Goal: Feedback & Contribution: Leave review/rating

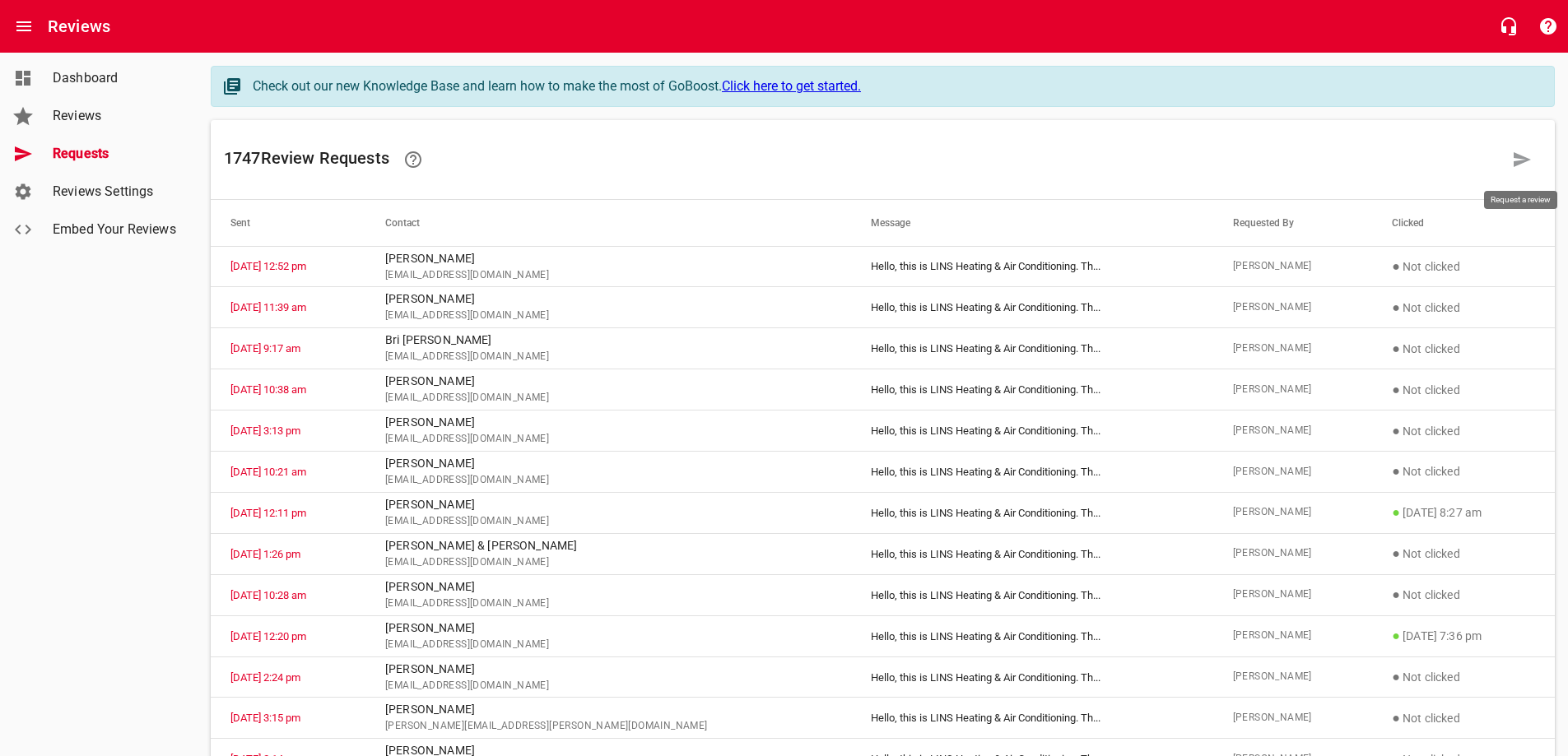
click at [1518, 159] on icon at bounding box center [1522, 160] width 20 height 20
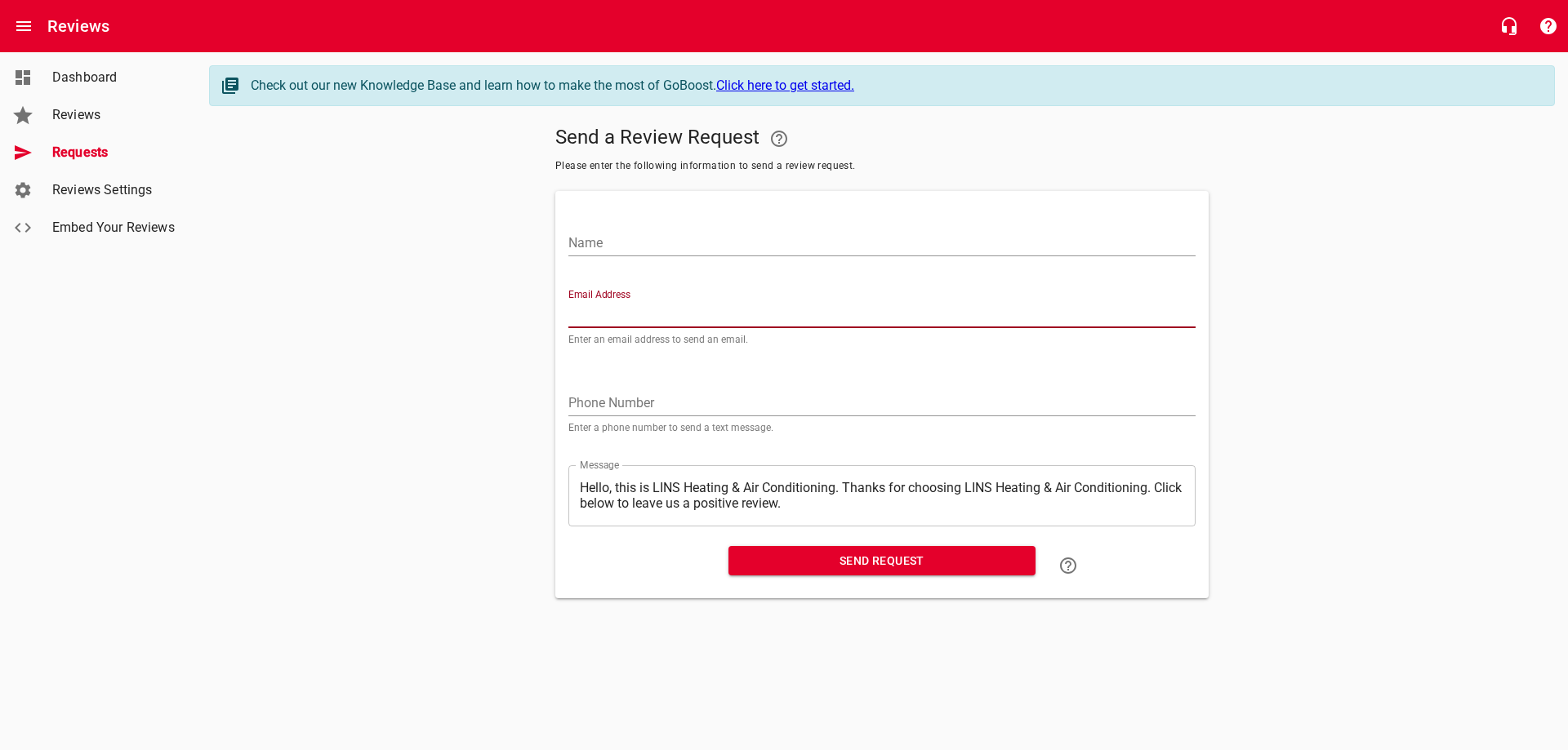
click at [662, 314] on input "Email Address" at bounding box center [881, 315] width 627 height 26
paste input "[EMAIL_ADDRESS][DOMAIN_NAME]"
type input "[EMAIL_ADDRESS][DOMAIN_NAME]"
click at [640, 242] on input "Name" at bounding box center [881, 243] width 627 height 26
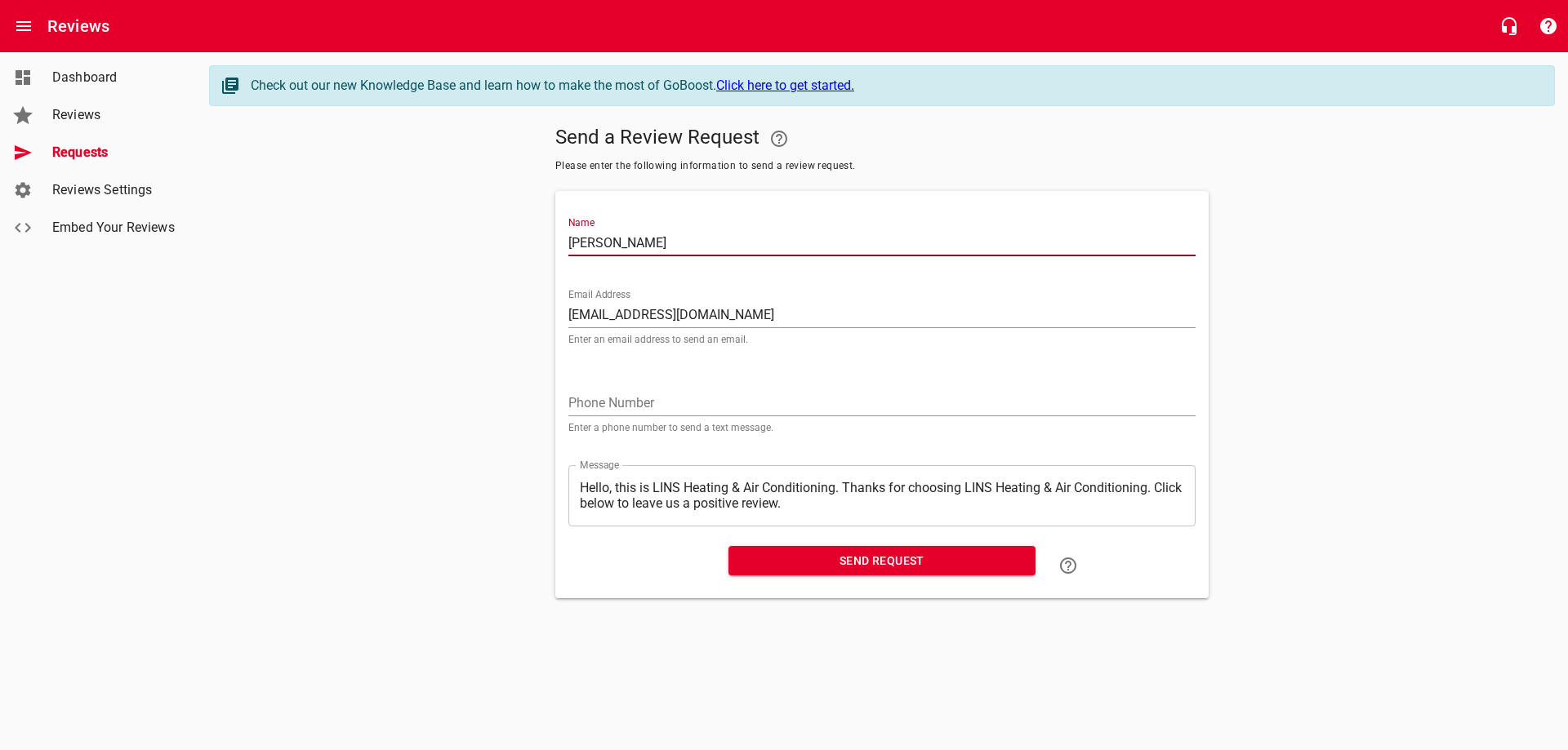
type input "[PERSON_NAME]"
click at [836, 554] on span "Send Request" at bounding box center [881, 561] width 281 height 21
